Goal: Transaction & Acquisition: Purchase product/service

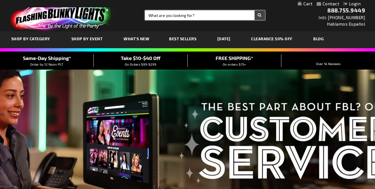
click at [189, 17] on input "Search" at bounding box center [205, 15] width 120 height 10
type input "NEON"
click at [255, 10] on button "Search" at bounding box center [260, 15] width 10 height 10
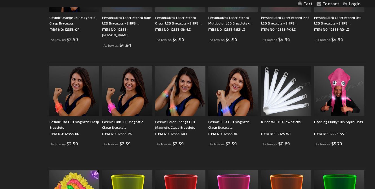
scroll to position [265, 0]
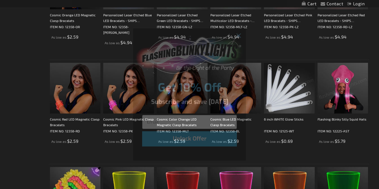
drag, startPoint x: 377, startPoint y: 17, endPoint x: 379, endPoint y: 60, distance: 43.0
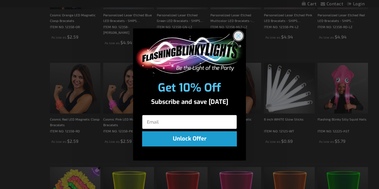
click at [240, 36] on circle "Close dialog" at bounding box center [238, 35] width 9 height 9
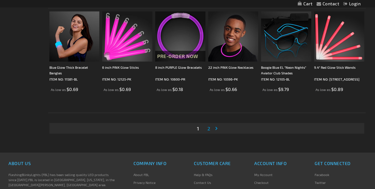
scroll to position [988, 0]
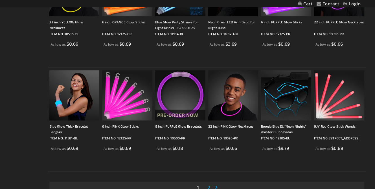
click at [209, 187] on span "2" at bounding box center [209, 188] width 3 height 6
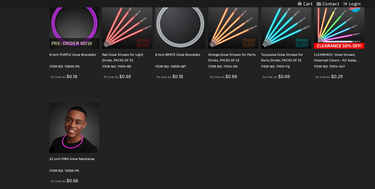
scroll to position [226, 0]
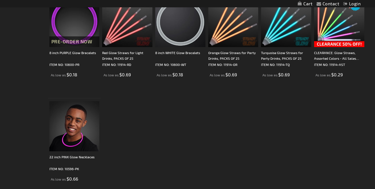
drag, startPoint x: 368, startPoint y: 102, endPoint x: 379, endPoint y: 55, distance: 48.4
click at [375, 55] on html "Please wait... The store will not work correctly when cookies are disabled. Con…" at bounding box center [187, 77] width 375 height 606
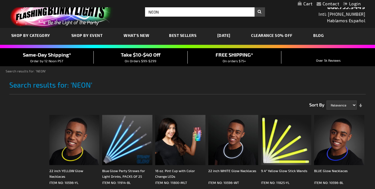
scroll to position [0, 0]
